Goal: Task Accomplishment & Management: Manage account settings

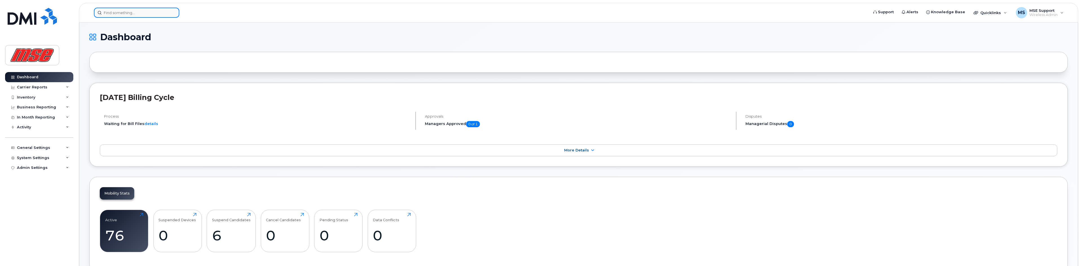
click at [140, 13] on input at bounding box center [136, 13] width 85 height 10
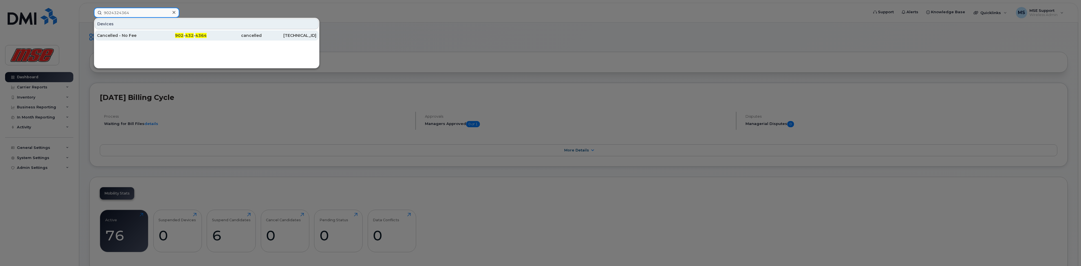
type input "9024324364"
click at [120, 36] on div "Cancelled - No Fee" at bounding box center [124, 36] width 55 height 6
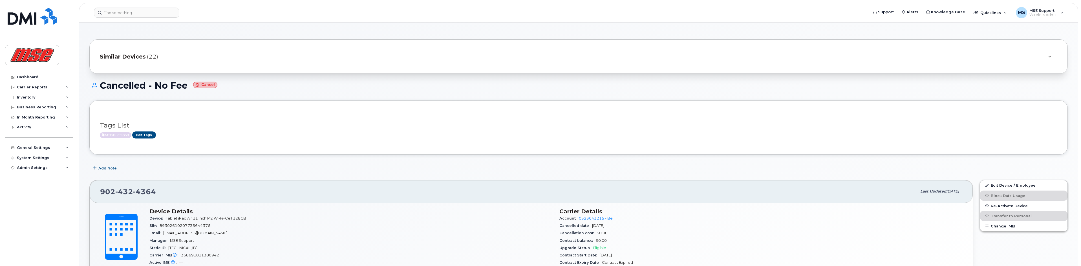
click at [249, 166] on div "Add Note" at bounding box center [578, 168] width 978 height 10
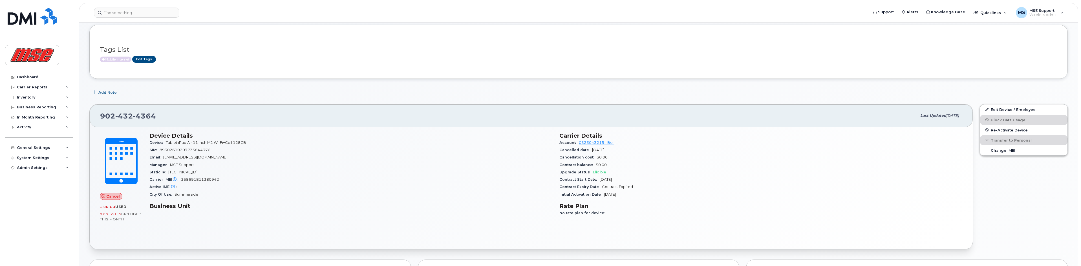
scroll to position [56, 0]
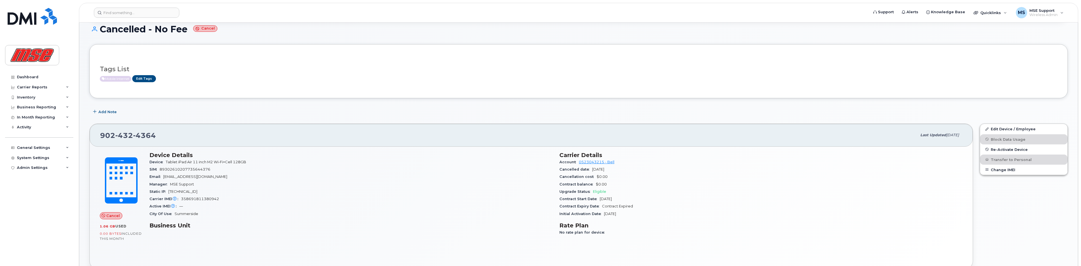
click at [126, 132] on span "432" at bounding box center [124, 135] width 18 height 8
click at [1012, 130] on link "Edit Device / Employee" at bounding box center [1023, 129] width 87 height 10
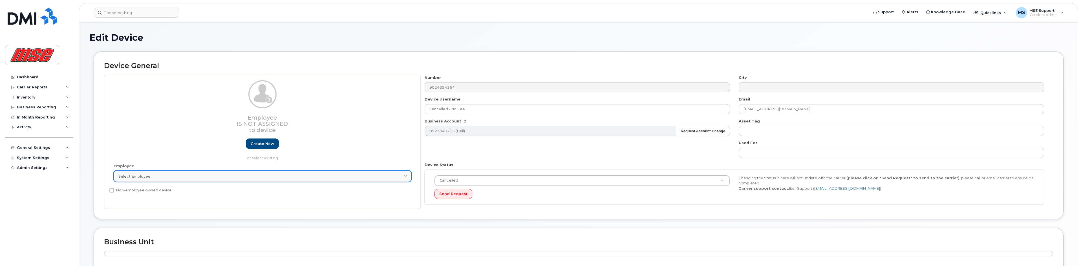
click at [163, 174] on div "Select employee" at bounding box center [262, 176] width 288 height 5
click at [255, 221] on div "Device General Employee Is not assigned to device Create new or select existing…" at bounding box center [578, 140] width 978 height 176
click at [264, 173] on link "Select employee" at bounding box center [263, 176] width 298 height 11
click at [192, 185] on div "Joey Barriault" at bounding box center [262, 190] width 295 height 14
click at [191, 190] on input "Joey Barriault" at bounding box center [262, 190] width 290 height 9
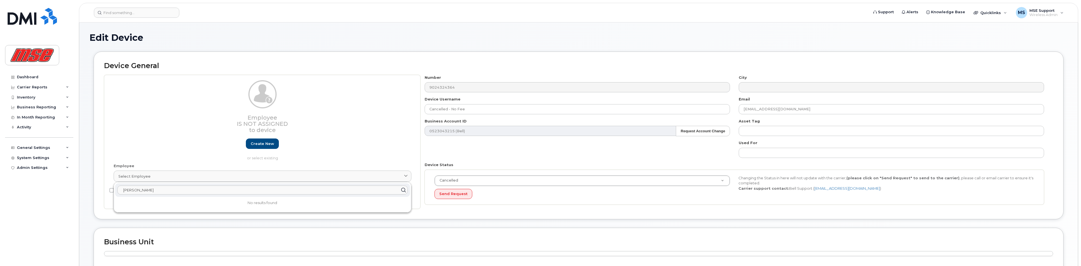
type input "support@mseinc.ca"
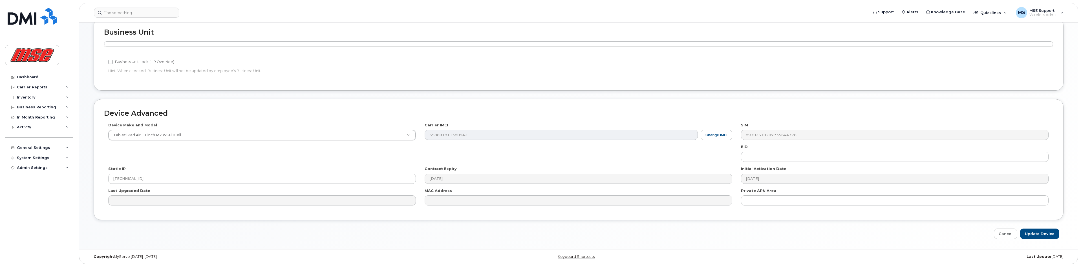
scroll to position [211, 0]
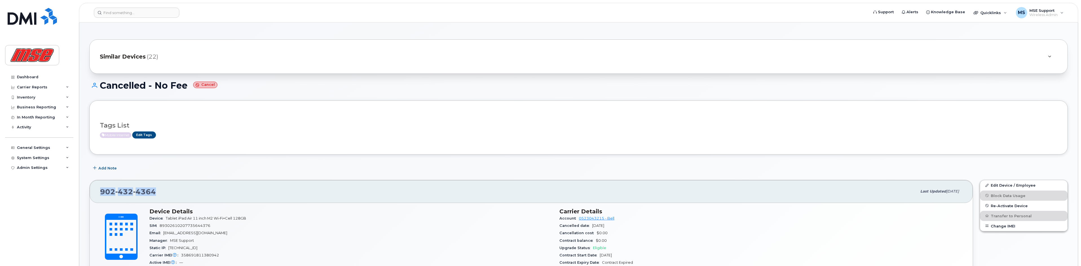
drag, startPoint x: 158, startPoint y: 192, endPoint x: 101, endPoint y: 186, distance: 57.8
click at [101, 186] on div "902 432 4364" at bounding box center [508, 192] width 816 height 12
copy span "902 432 4364"
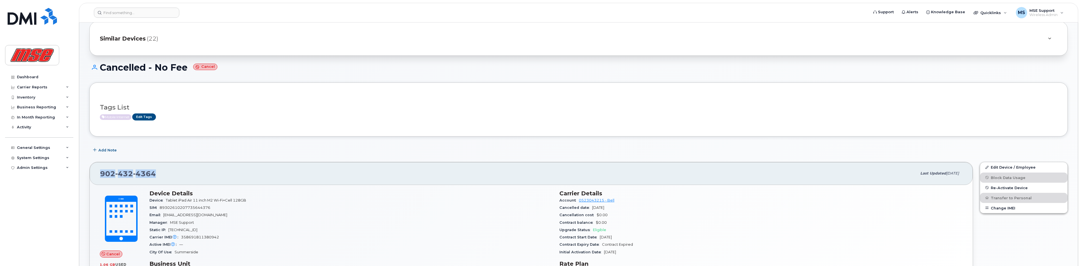
scroll to position [28, 0]
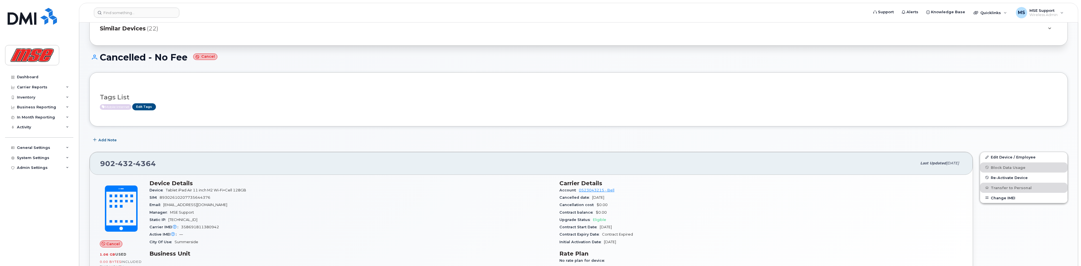
click at [471, 205] on div "Email ap@mseinc.ca" at bounding box center [350, 205] width 403 height 7
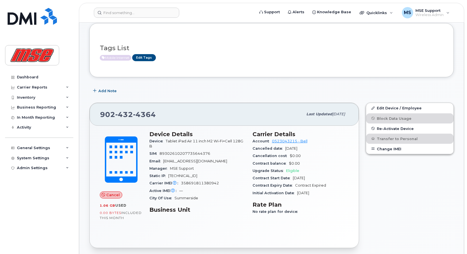
scroll to position [0, 0]
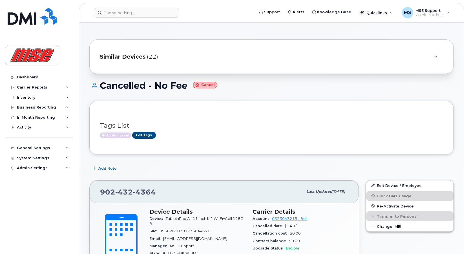
click at [369, 169] on div "Add Note" at bounding box center [271, 168] width 364 height 10
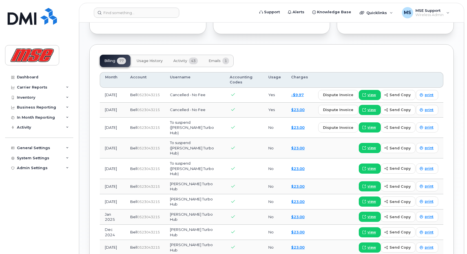
scroll to position [388, 0]
